Goal: Task Accomplishment & Management: Complete application form

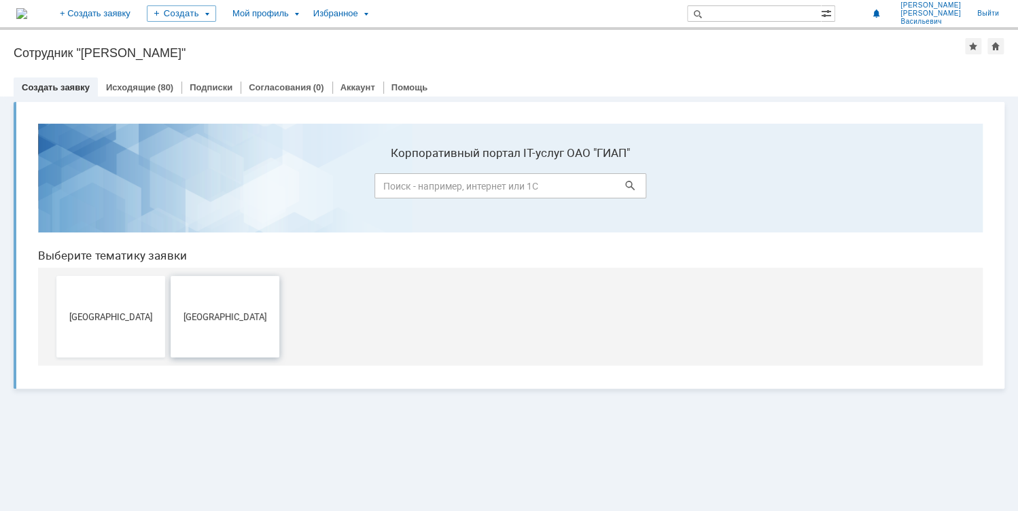
click at [207, 318] on span "[GEOGRAPHIC_DATA]" at bounding box center [225, 316] width 101 height 10
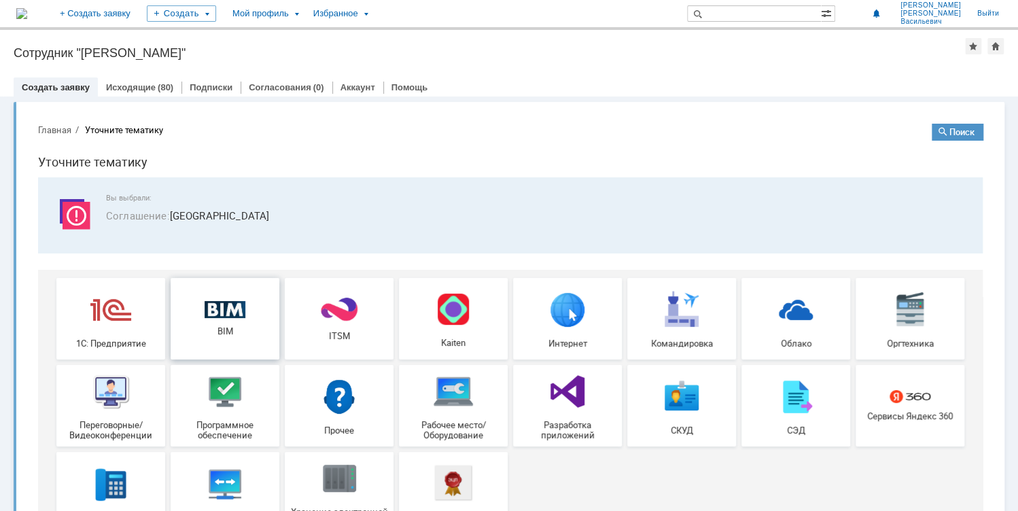
click at [230, 315] on img at bounding box center [225, 310] width 41 height 18
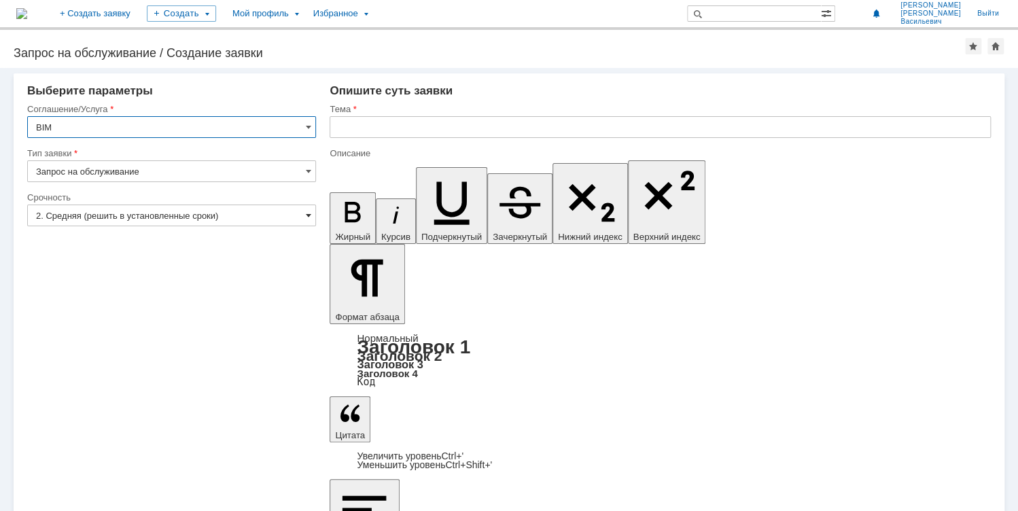
click at [307, 214] on span at bounding box center [307, 215] width 5 height 11
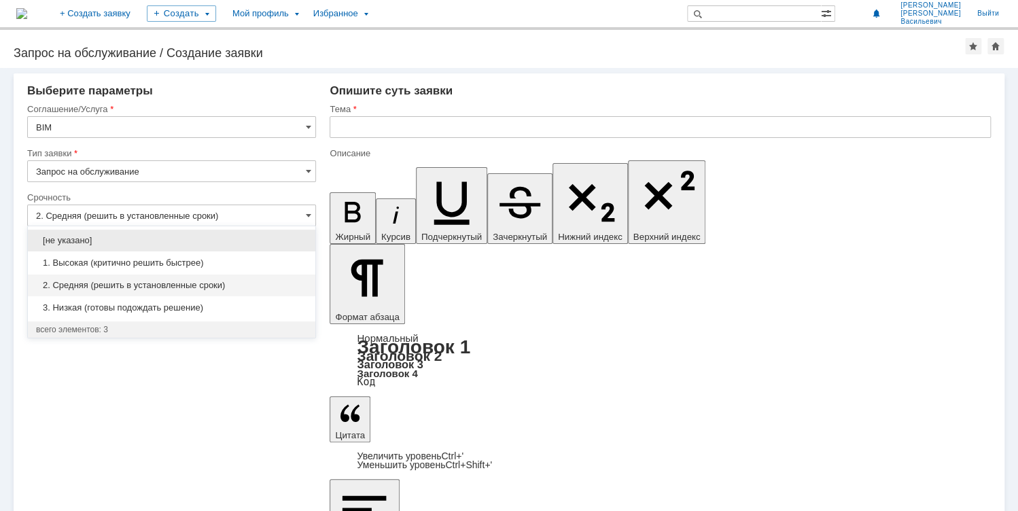
click at [107, 287] on span "2. Средняя (решить в установленные сроки)" at bounding box center [171, 285] width 271 height 11
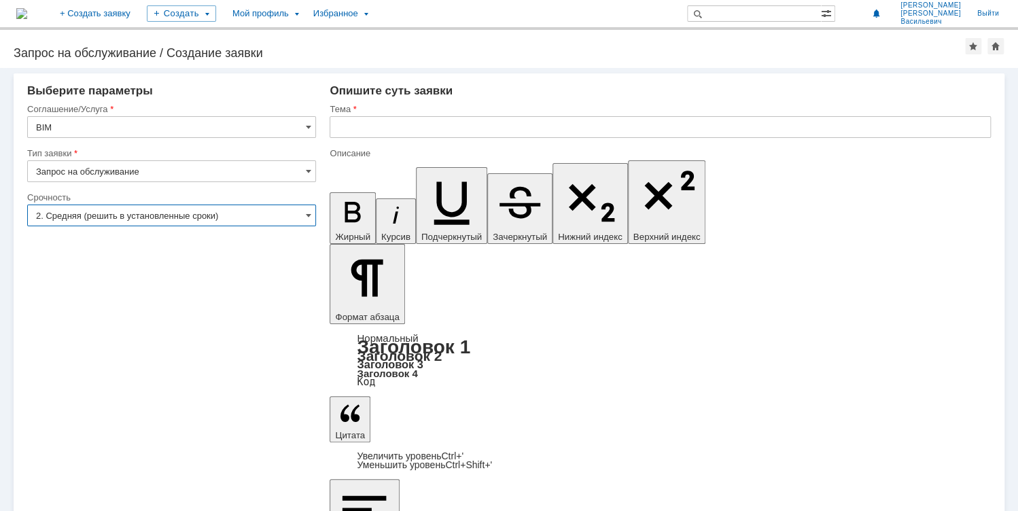
type input "2. Средняя (решить в установленные сроки)"
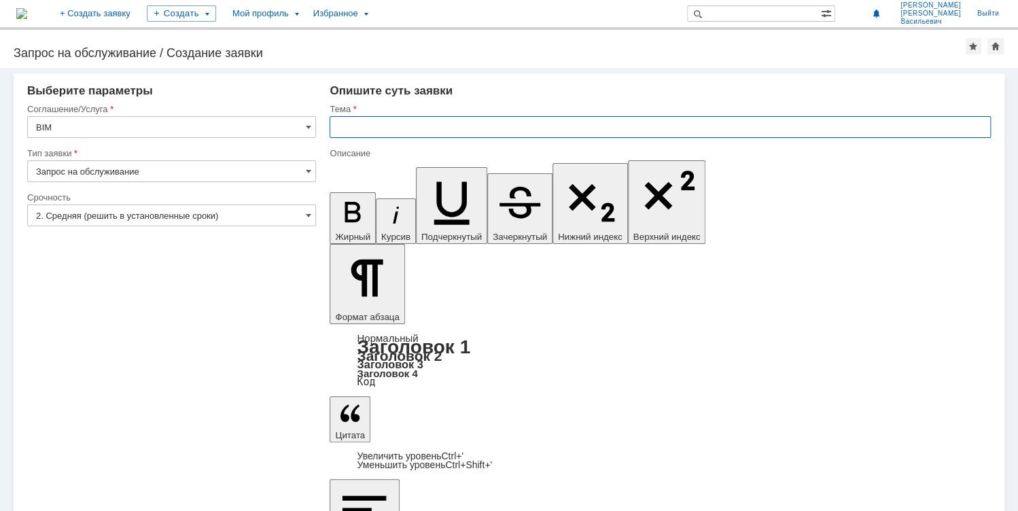
click at [355, 124] on input "text" at bounding box center [660, 127] width 661 height 22
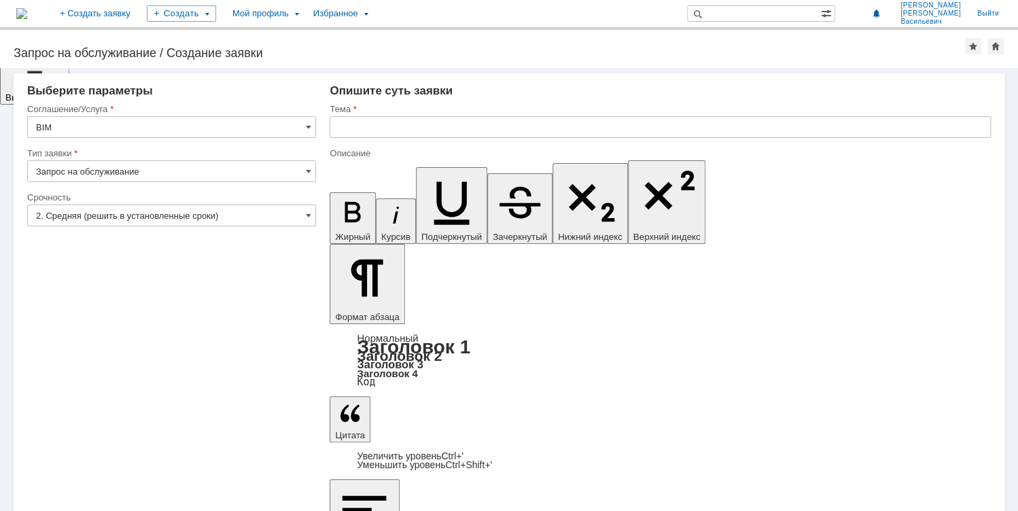
click at [368, 125] on input "text" at bounding box center [660, 127] width 661 height 22
type input "Y"
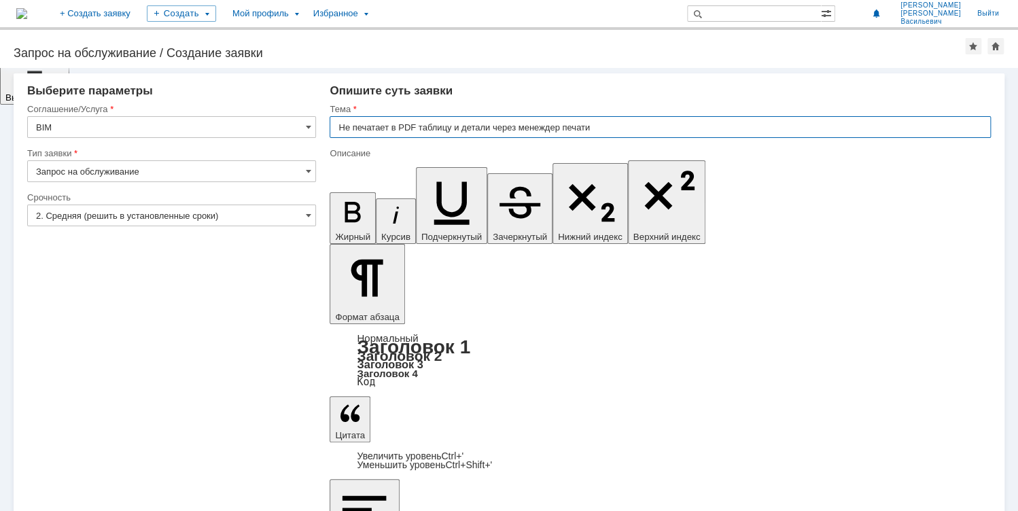
click at [533, 130] on input "Не печатает в PDF таблицу и детали через менеждер печати" at bounding box center [660, 127] width 661 height 22
type input "Не печатает в PDF таблицу и детали через менеджер печати"
